Goal: Information Seeking & Learning: Learn about a topic

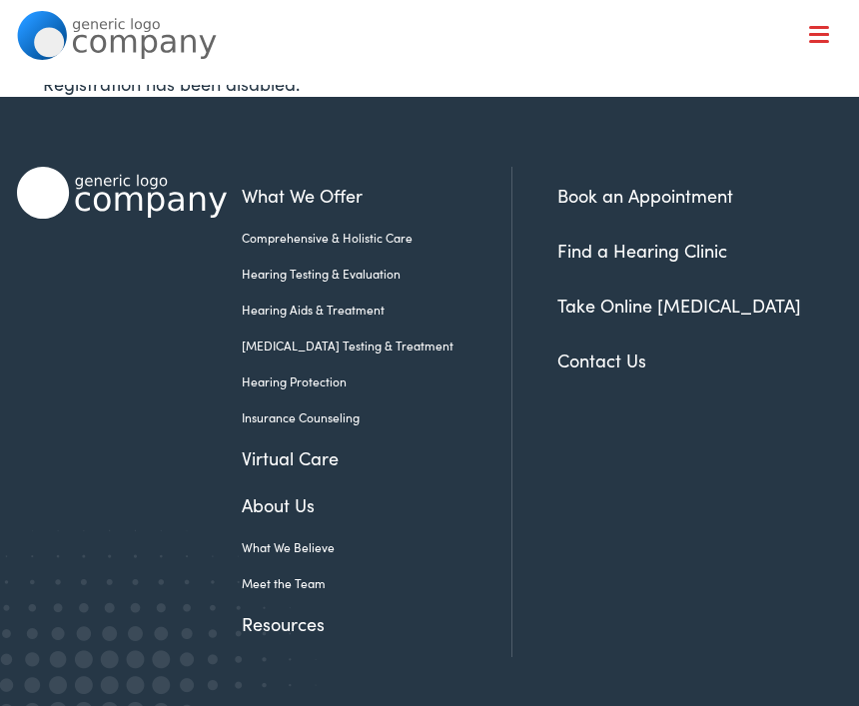
click at [342, 313] on link "Hearing Aids & Treatment" at bounding box center [362, 309] width 240 height 18
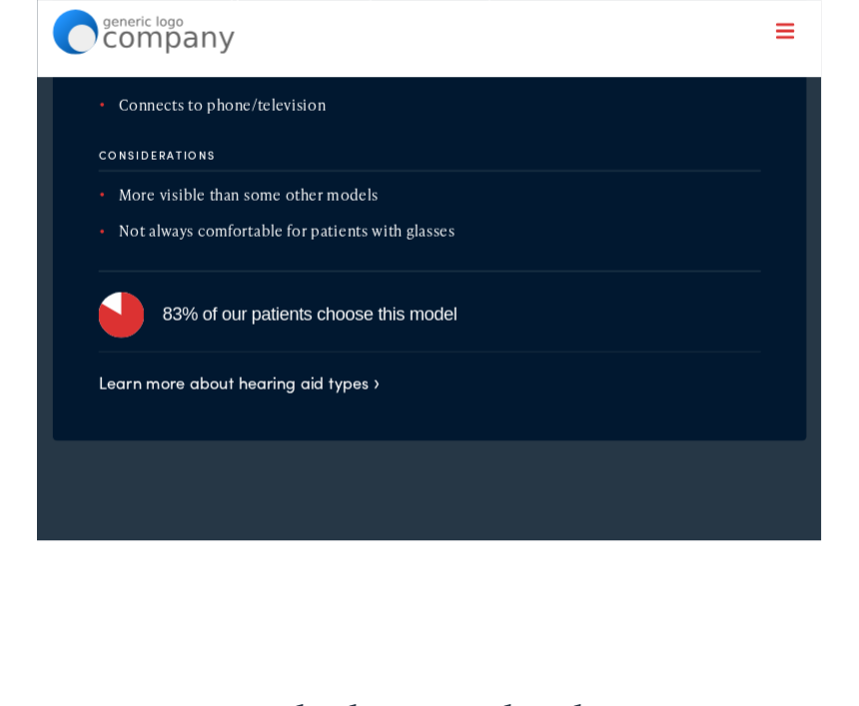
scroll to position [3909, 0]
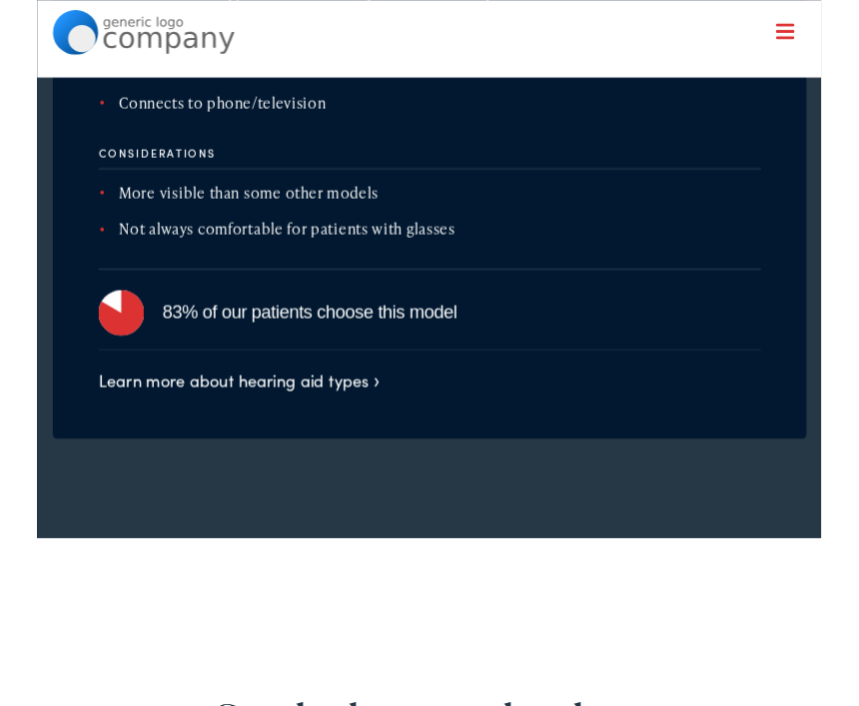
click at [244, 357] on div "83% of our patients choose this model" at bounding box center [465, 341] width 655 height 32
click at [105, 358] on img at bounding box center [93, 342] width 50 height 50
click at [162, 355] on div "83% of our patients choose this model" at bounding box center [465, 341] width 655 height 32
click at [211, 341] on div "83% of our patients choose this model" at bounding box center [430, 326] width 725 height 64
click at [76, 355] on img at bounding box center [93, 342] width 50 height 50
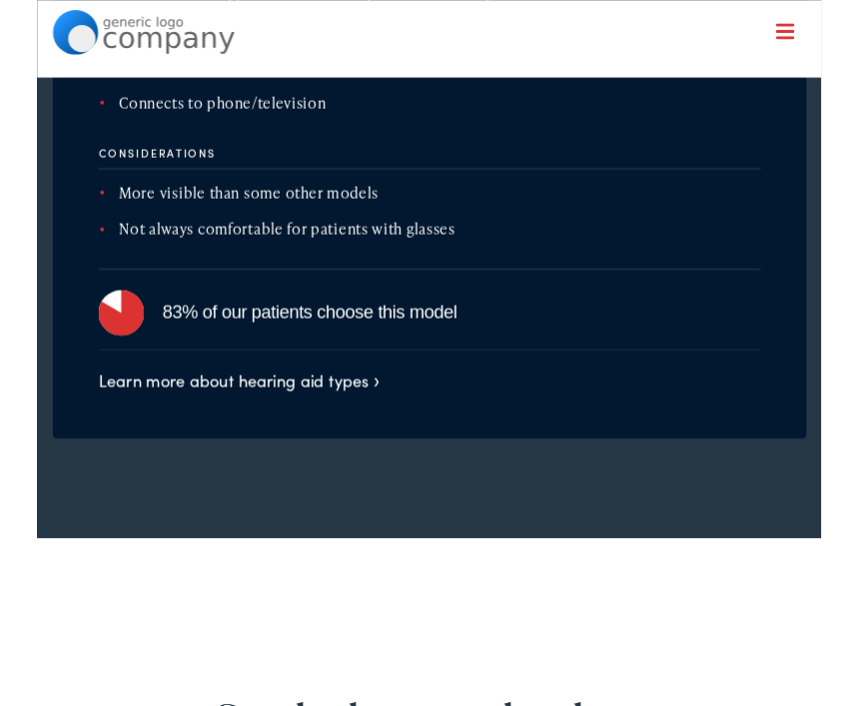
click at [84, 349] on img at bounding box center [93, 342] width 50 height 50
click at [91, 358] on img at bounding box center [93, 342] width 50 height 50
click at [237, 428] on link "Learn more about hearing aid types" at bounding box center [221, 415] width 307 height 25
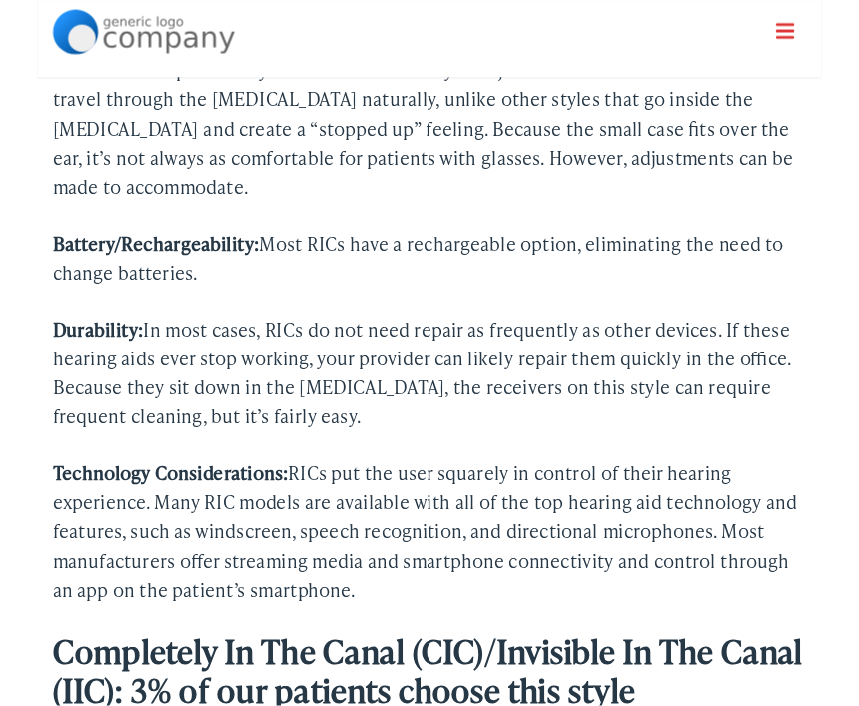
scroll to position [2504, 0]
